Goal: Task Accomplishment & Management: Use online tool/utility

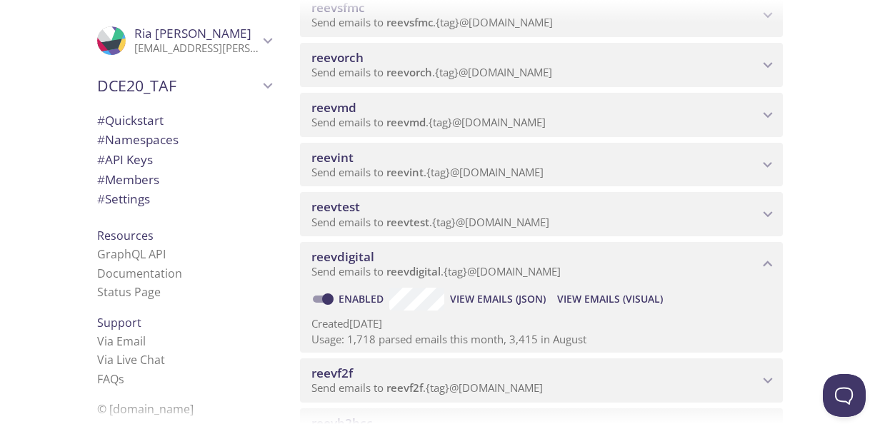
click at [600, 297] on span "View Emails (Visual)" at bounding box center [610, 299] width 106 height 17
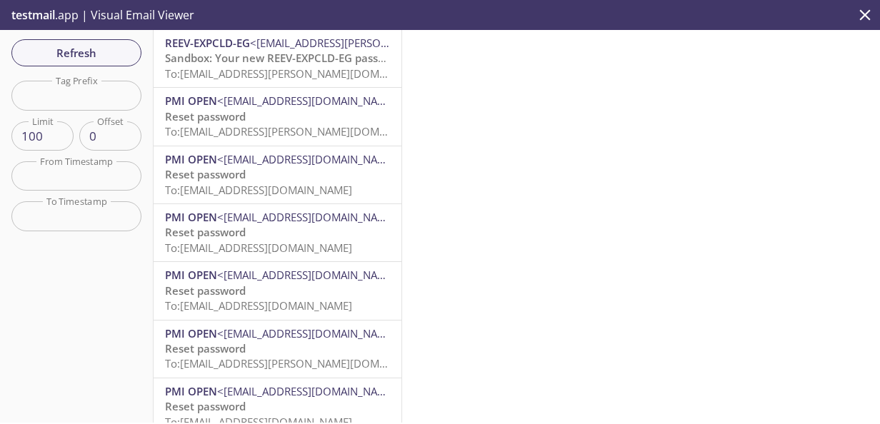
click at [253, 50] on span "REEV-EXPCLD-EG <[EMAIL_ADDRESS][PERSON_NAME][DOMAIN_NAME]>" at bounding box center [277, 43] width 225 height 15
